Goal: Task Accomplishment & Management: Manage account settings

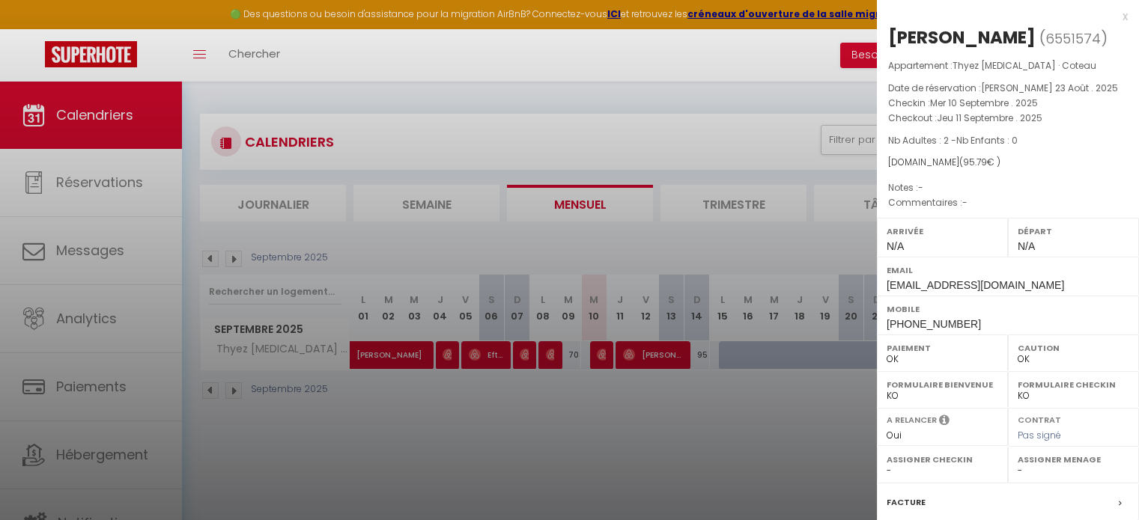
select select "0"
click at [1115, 12] on div "x" at bounding box center [1002, 16] width 251 height 18
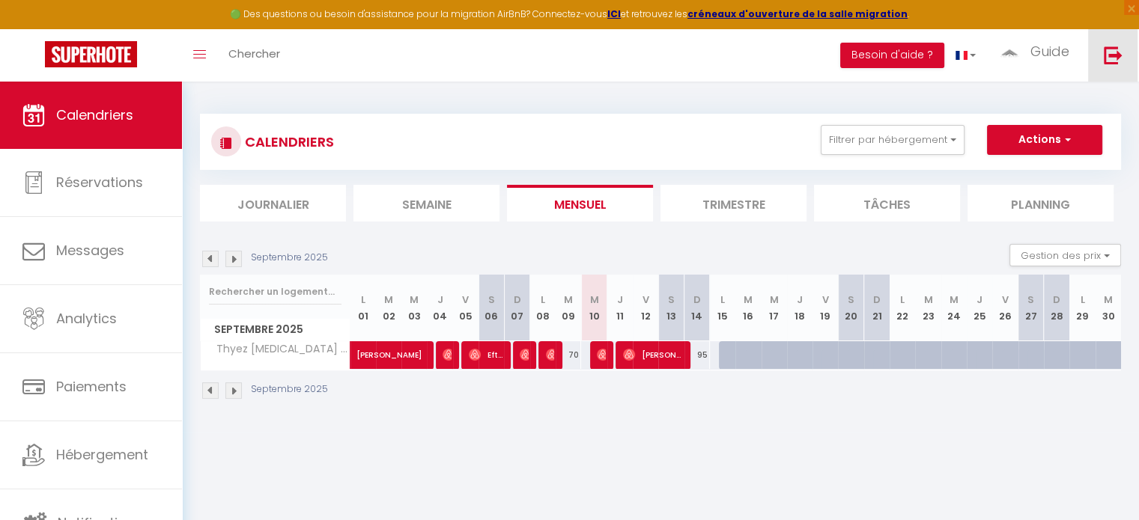
click at [1111, 50] on img at bounding box center [1113, 55] width 19 height 19
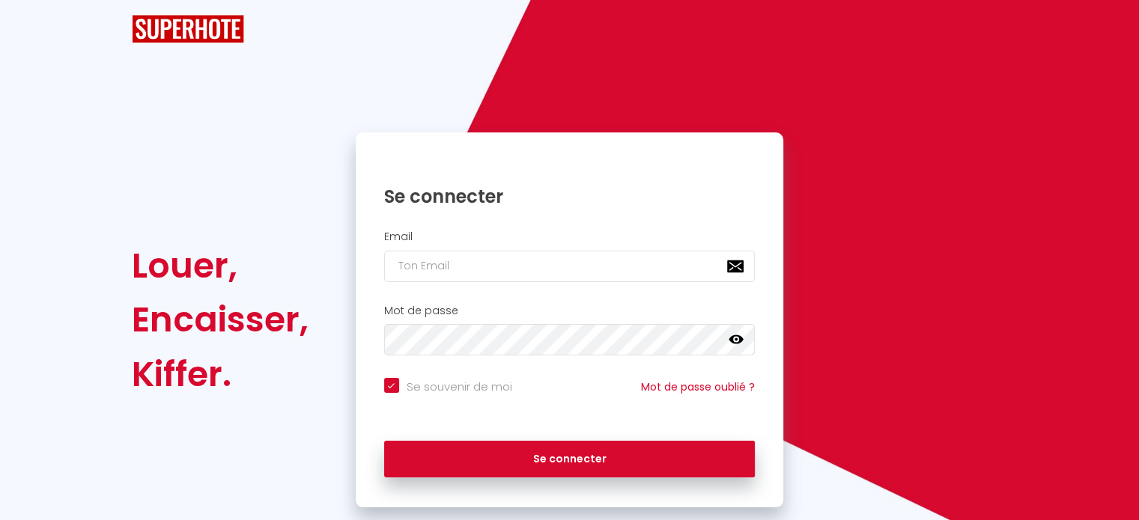
checkbox input "true"
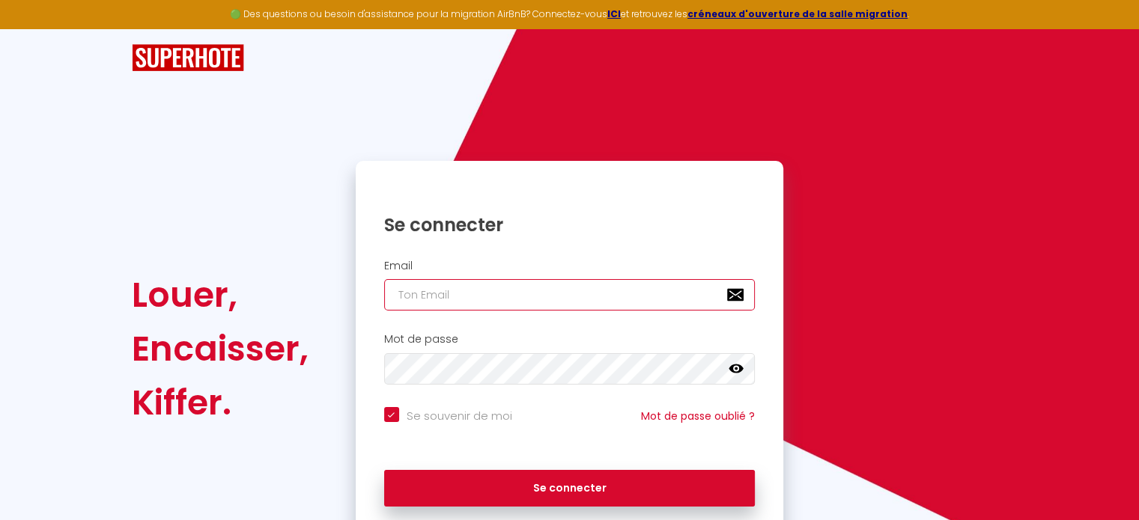
paste input "[EMAIL_ADDRESS][DOMAIN_NAME]"
type input "[EMAIL_ADDRESS][DOMAIN_NAME]"
checkbox input "true"
click at [580, 300] on input "[EMAIL_ADDRESS][DOMAIN_NAME]" at bounding box center [569, 294] width 371 height 31
type input "[EMAIL_ADDRESS][DOMAIN_NAME]"
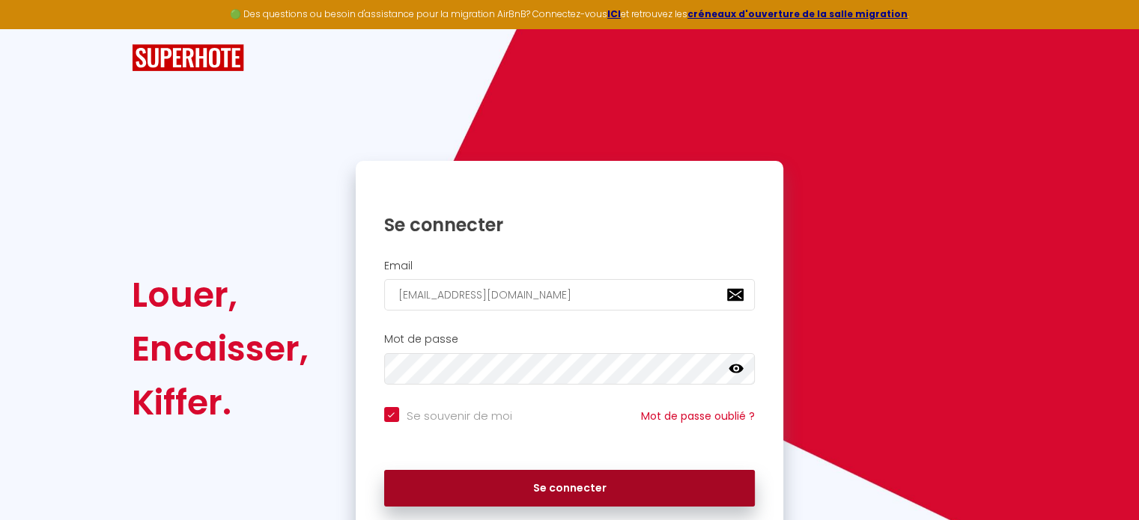
click at [560, 487] on button "Se connecter" at bounding box center [569, 488] width 371 height 37
checkbox input "true"
